Goal: Find specific page/section: Find specific page/section

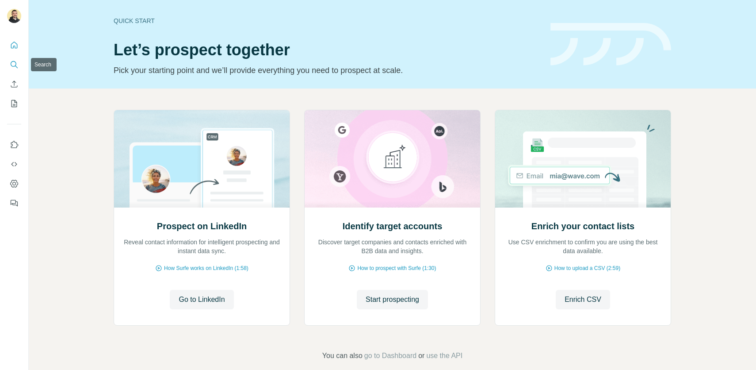
click at [14, 67] on icon "Search" at bounding box center [14, 64] width 9 height 9
click at [17, 64] on icon "Search" at bounding box center [14, 64] width 9 height 9
